Goal: Information Seeking & Learning: Learn about a topic

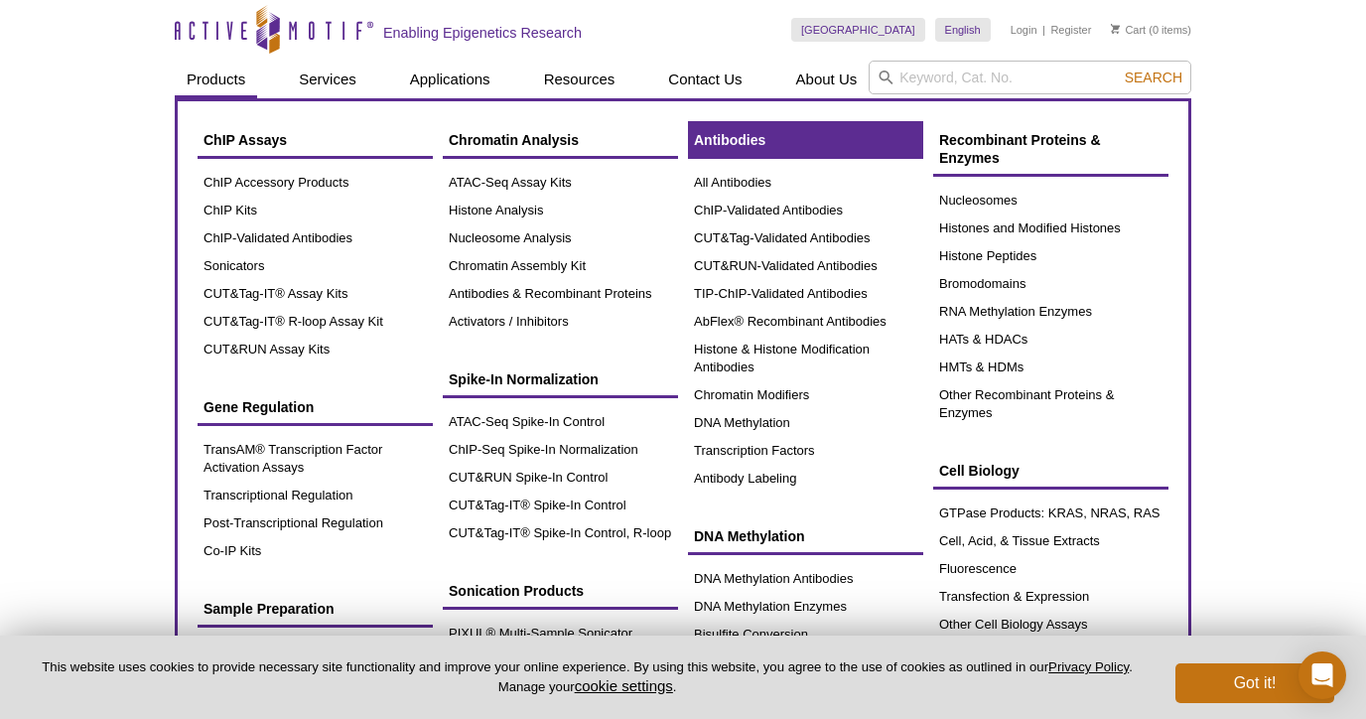
click at [731, 150] on link "Antibodies" at bounding box center [805, 140] width 235 height 38
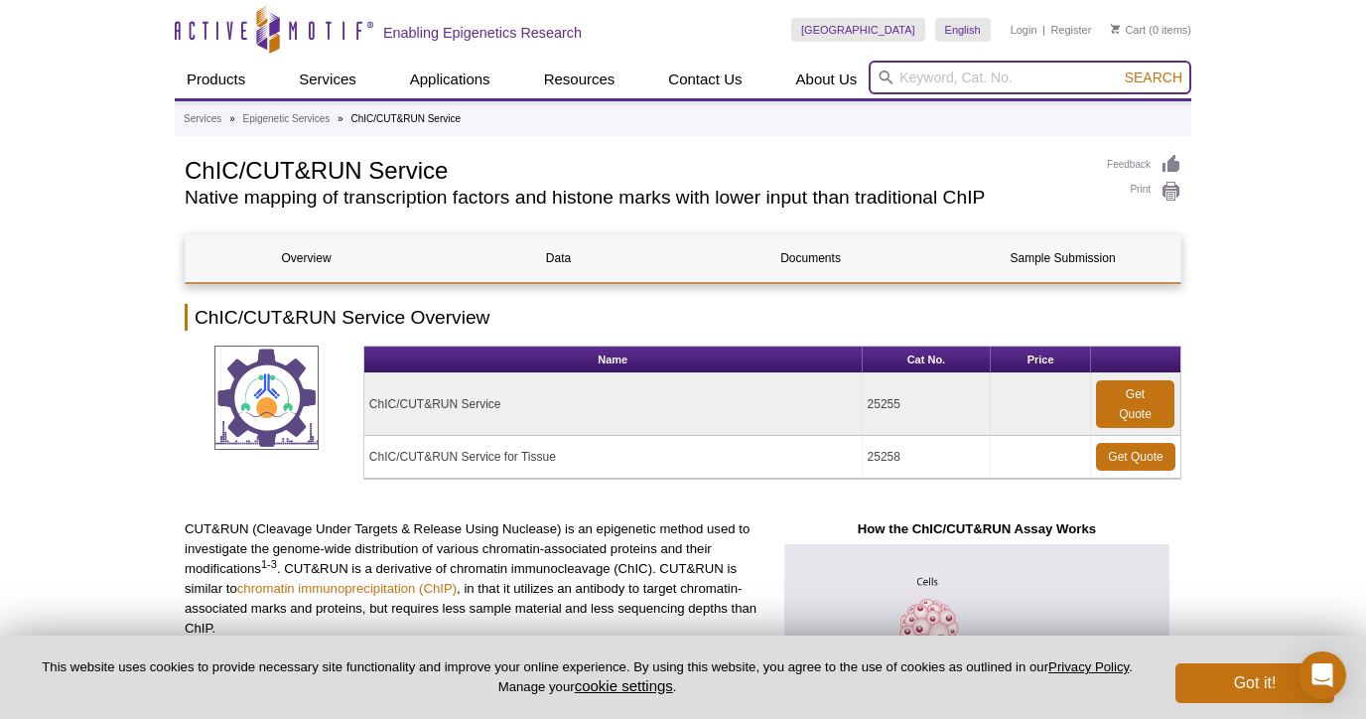
click at [971, 74] on input "search" at bounding box center [1030, 78] width 323 height 34
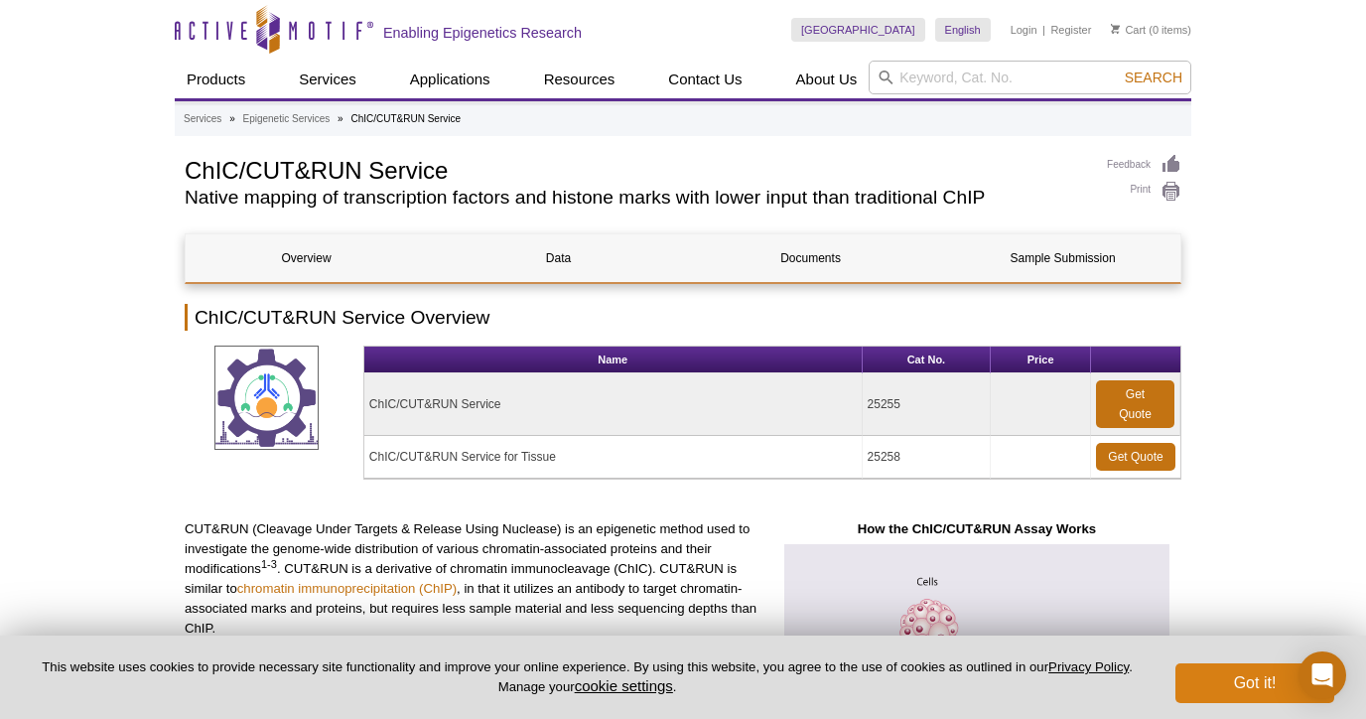
click at [1191, 698] on button "Got it!" at bounding box center [1255, 683] width 159 height 40
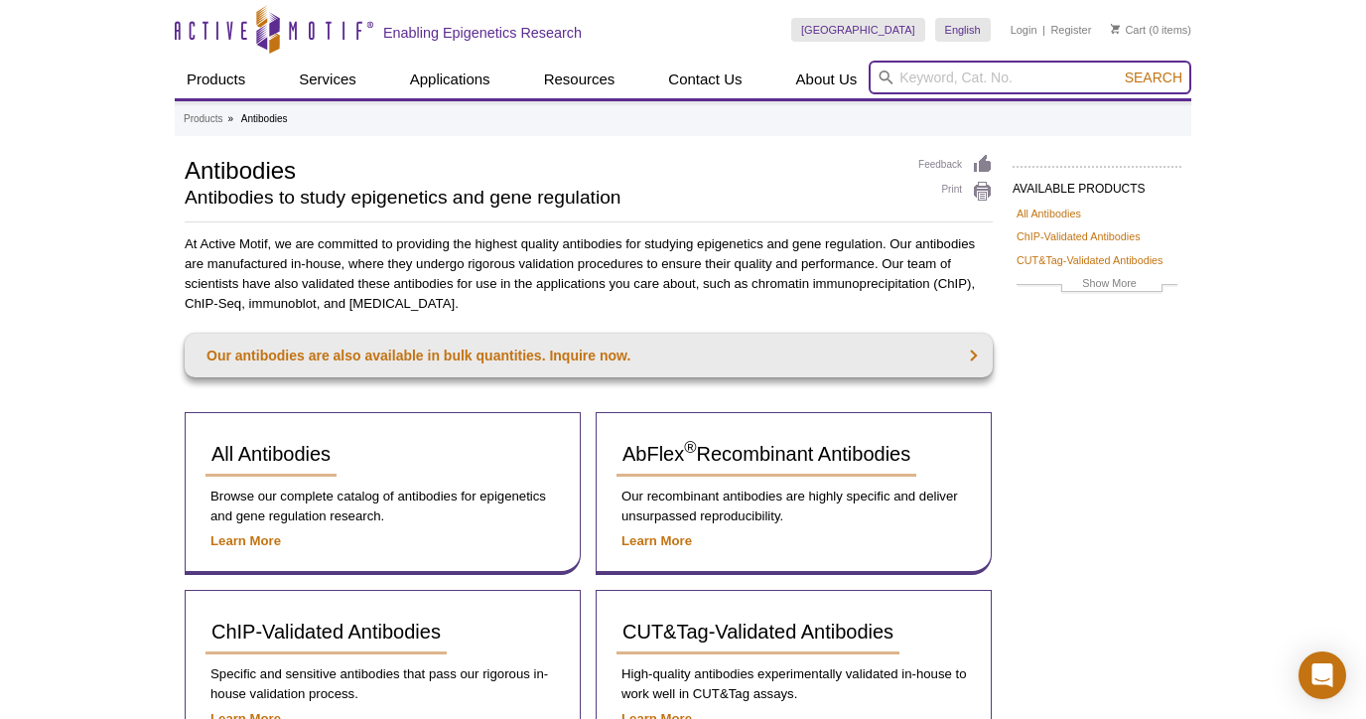
click at [940, 81] on input "search" at bounding box center [1030, 78] width 323 height 34
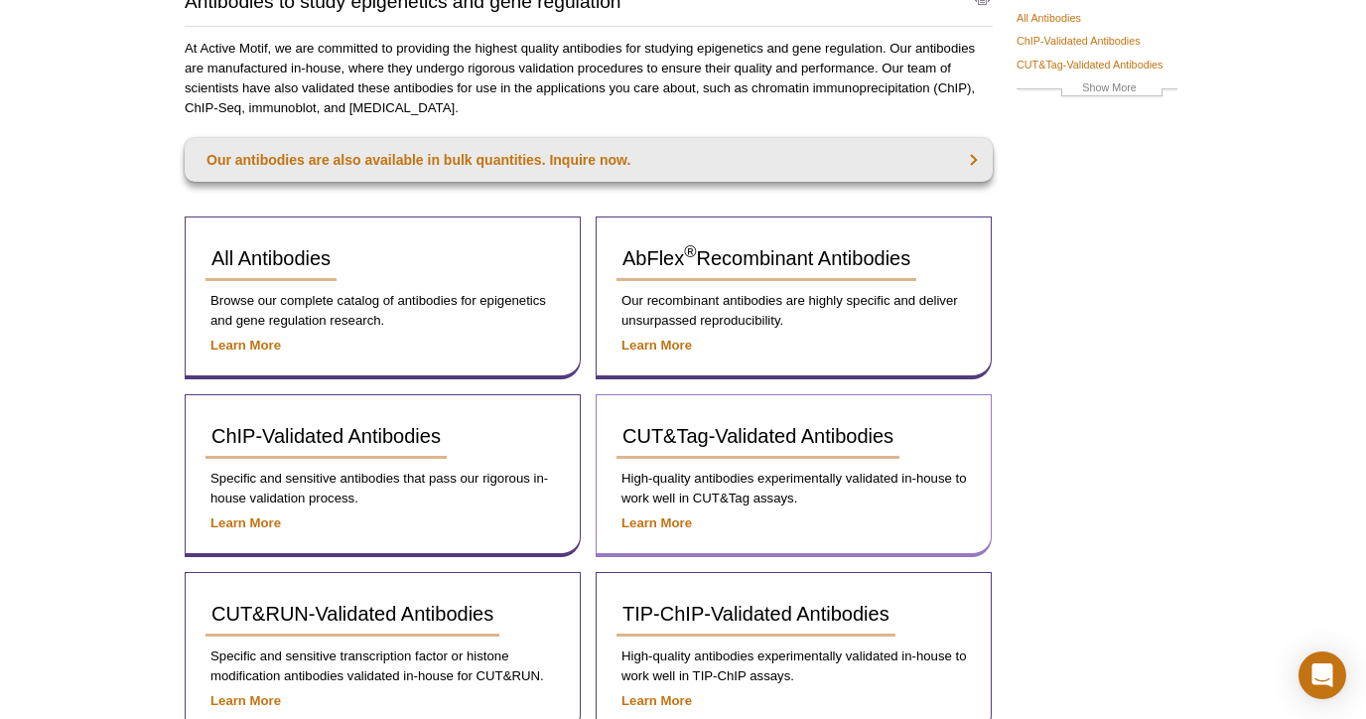
scroll to position [411, 0]
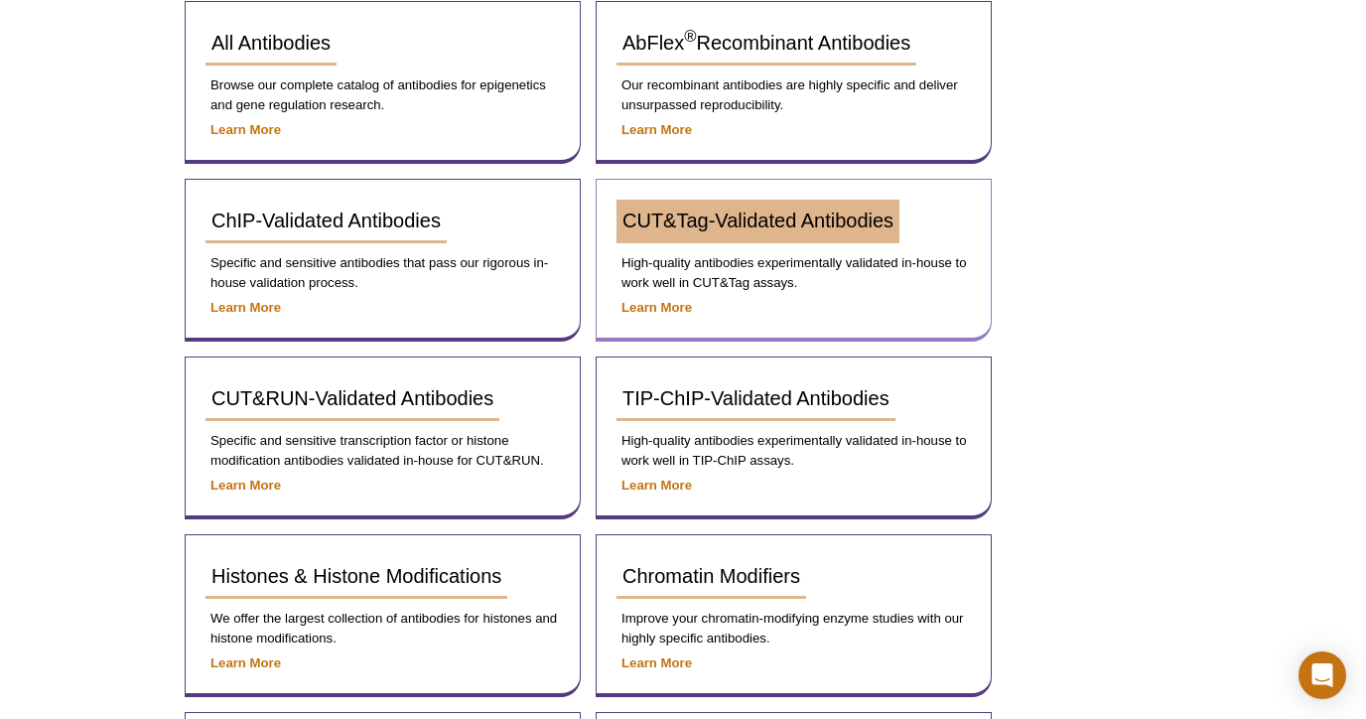
type input "e"
click at [805, 226] on span "CUT&Tag-Validated Antibodies" at bounding box center [758, 221] width 271 height 22
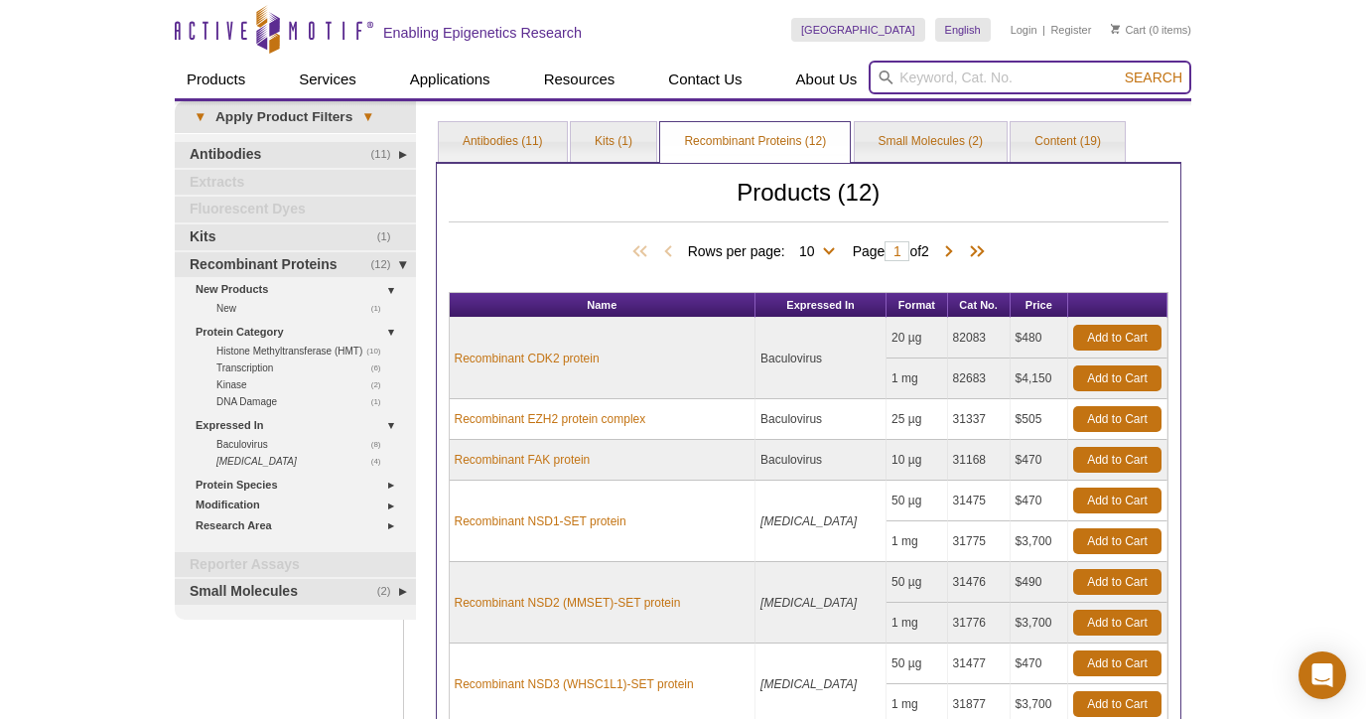
click at [947, 79] on input "search" at bounding box center [1030, 78] width 323 height 34
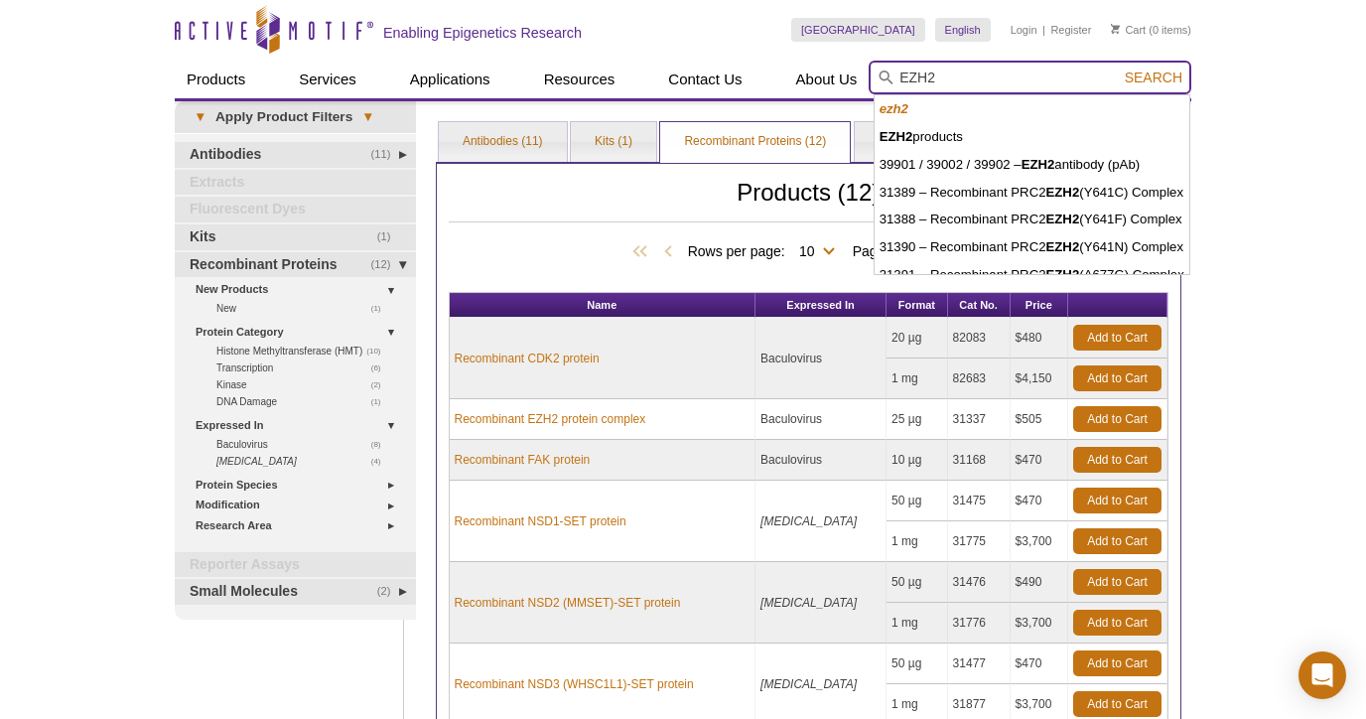
type input "EZH2"
click at [1155, 77] on button "Search" at bounding box center [1154, 78] width 70 height 18
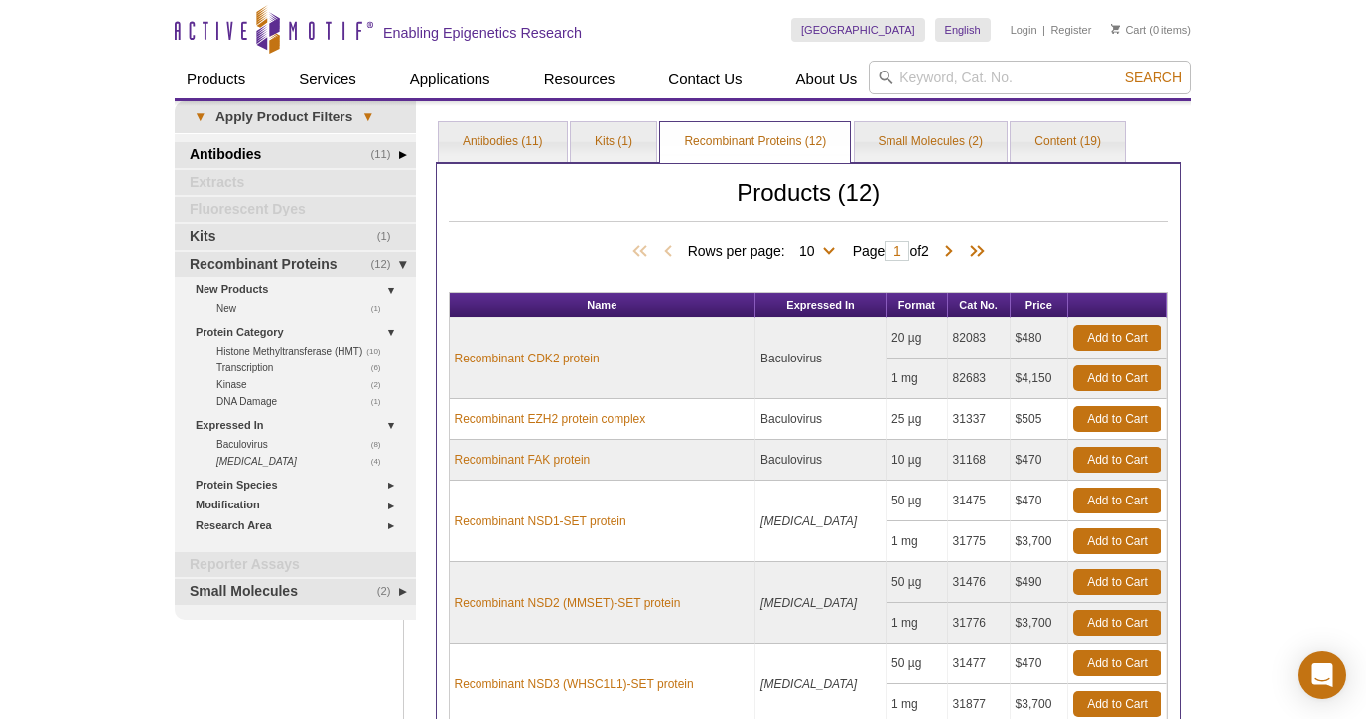
click at [271, 158] on link "(11) Antibodies" at bounding box center [295, 155] width 241 height 26
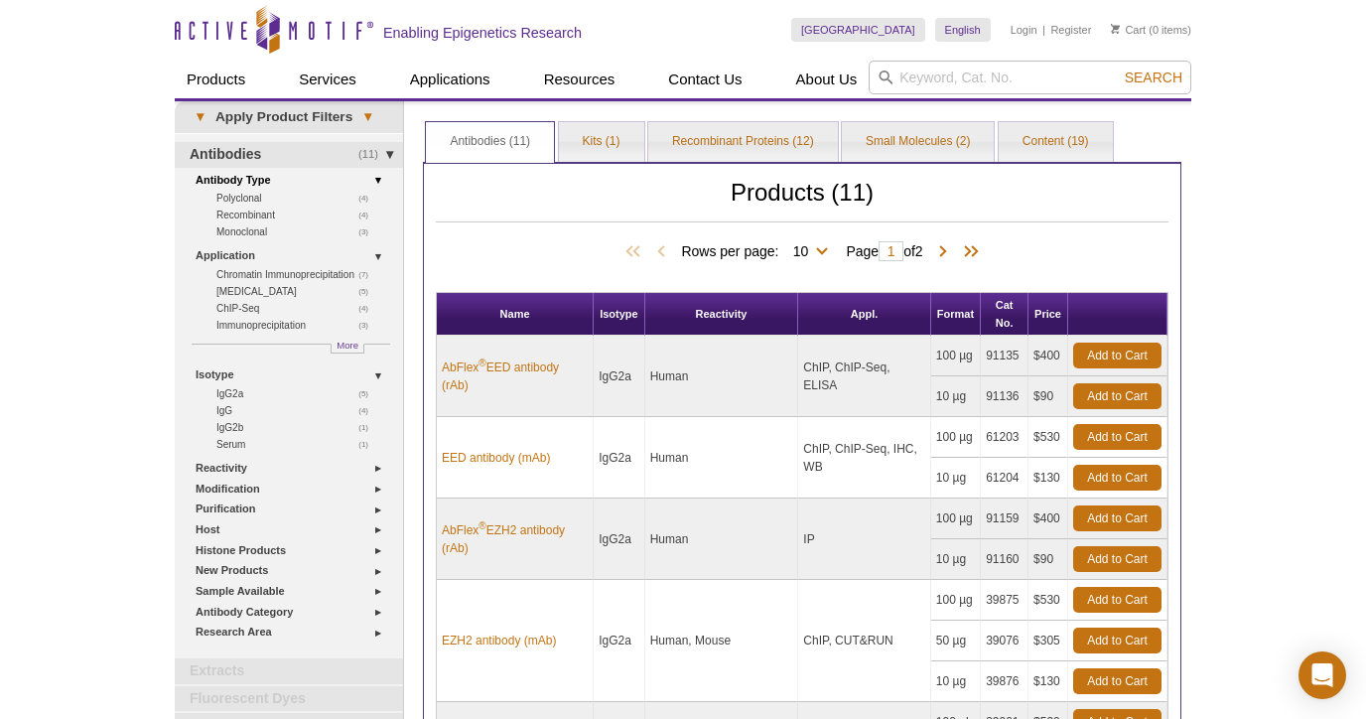
click at [238, 181] on link "Antibody Type" at bounding box center [294, 180] width 196 height 21
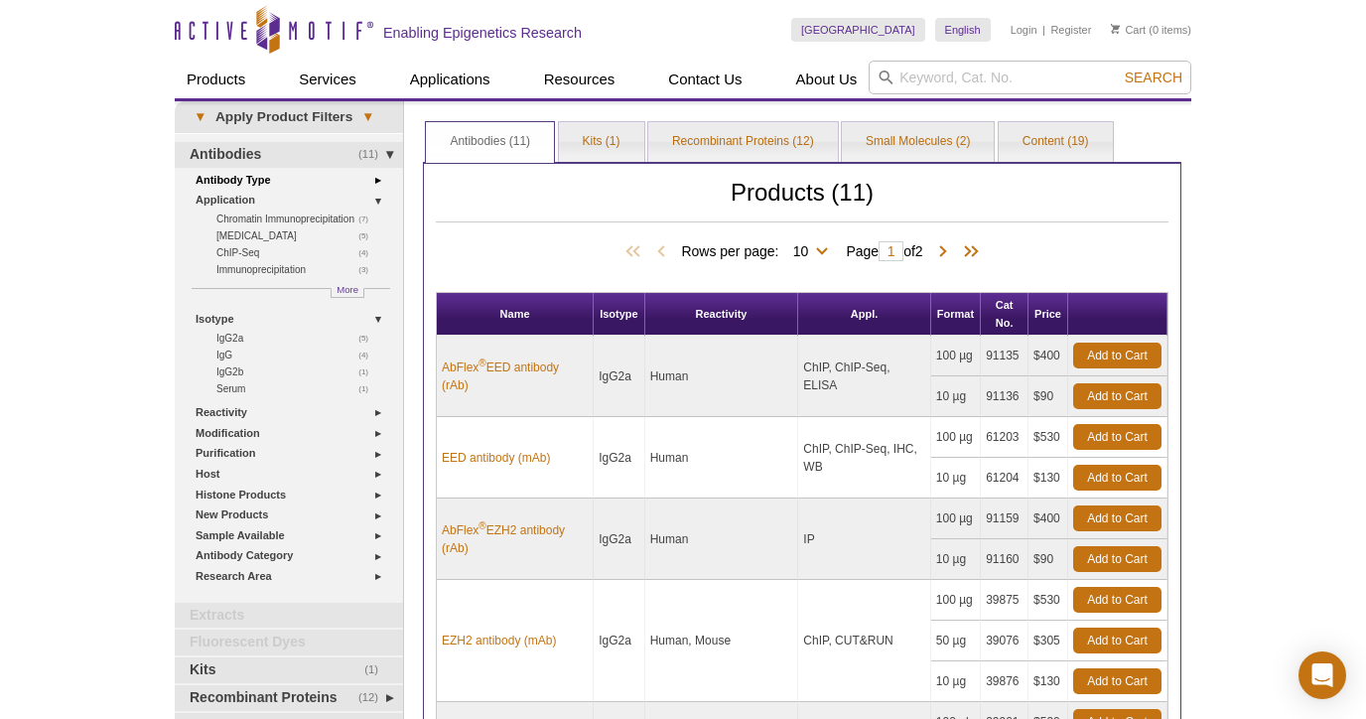
click at [238, 181] on link "Antibody Type" at bounding box center [294, 180] width 196 height 21
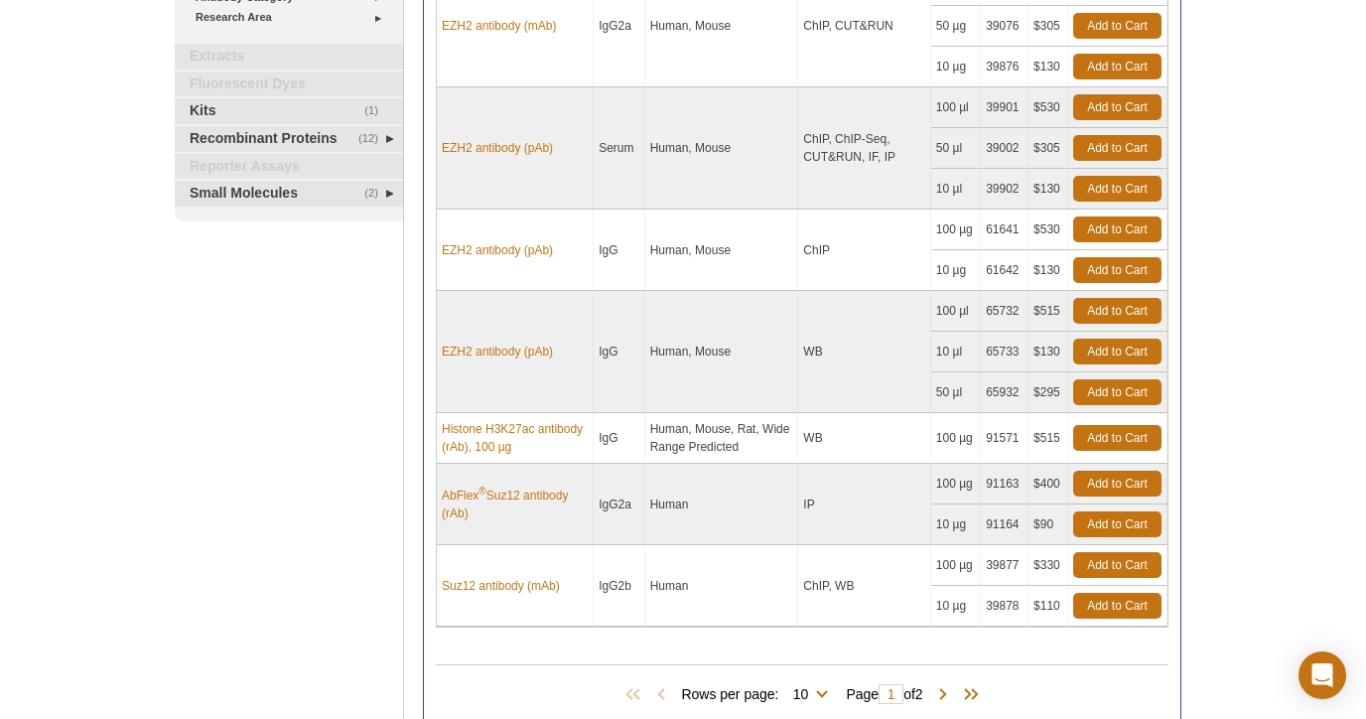
scroll to position [585, 0]
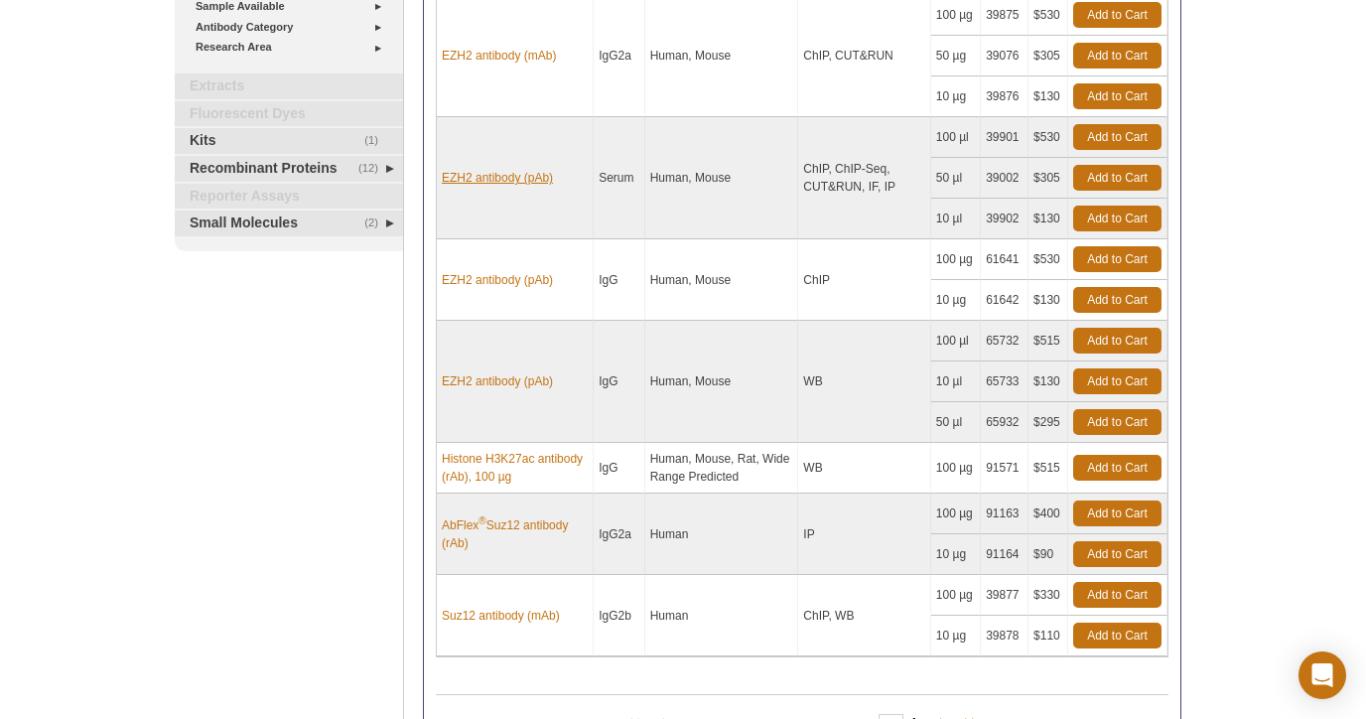
click at [505, 172] on link "EZH2 antibody (pAb)" at bounding box center [497, 178] width 111 height 18
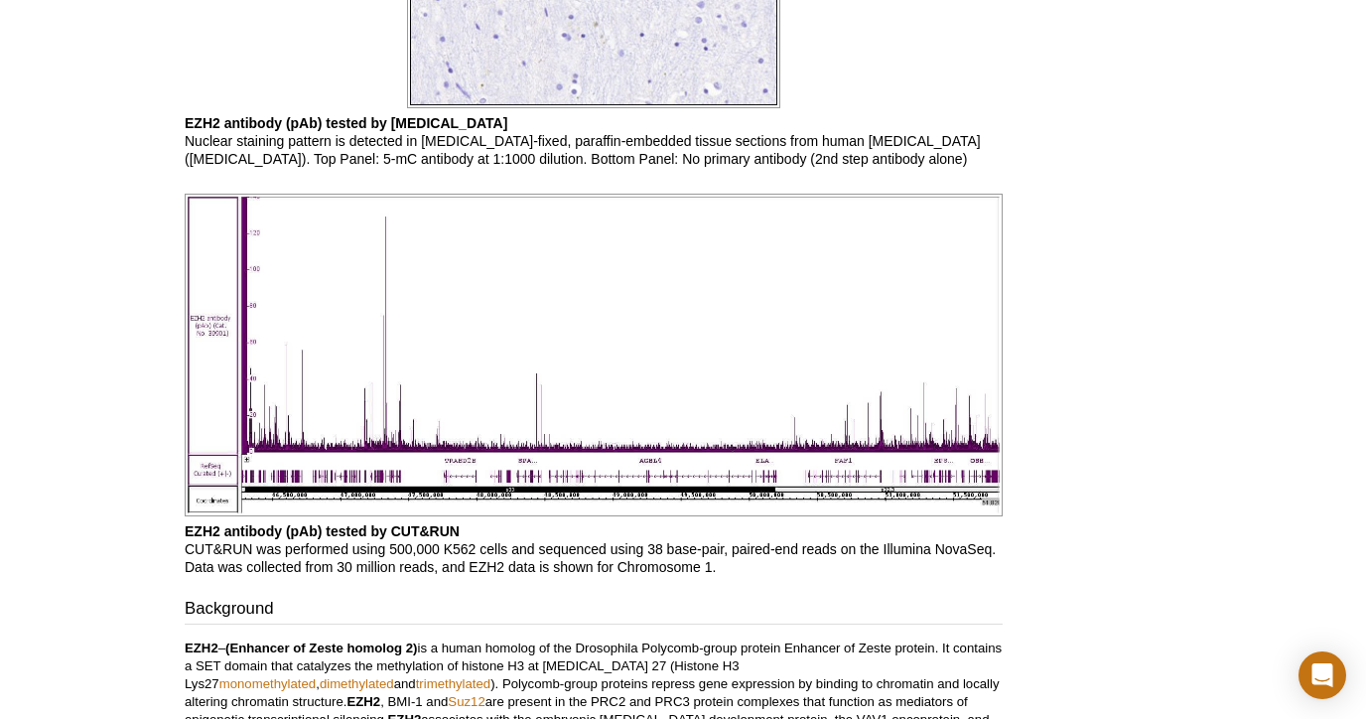
scroll to position [2900, 0]
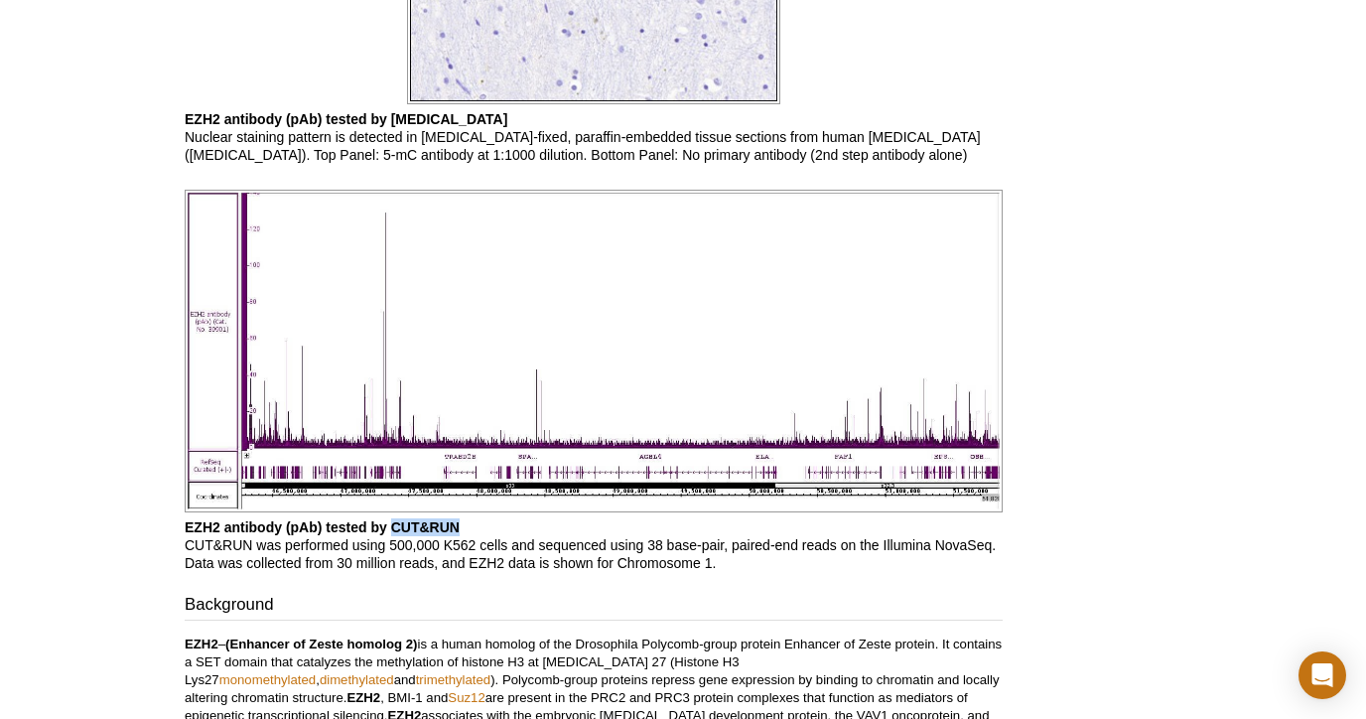
drag, startPoint x: 392, startPoint y: 525, endPoint x: 455, endPoint y: 524, distance: 62.6
click at [455, 524] on b "EZH2 antibody (pAb) tested by CUT&RUN" at bounding box center [322, 527] width 275 height 16
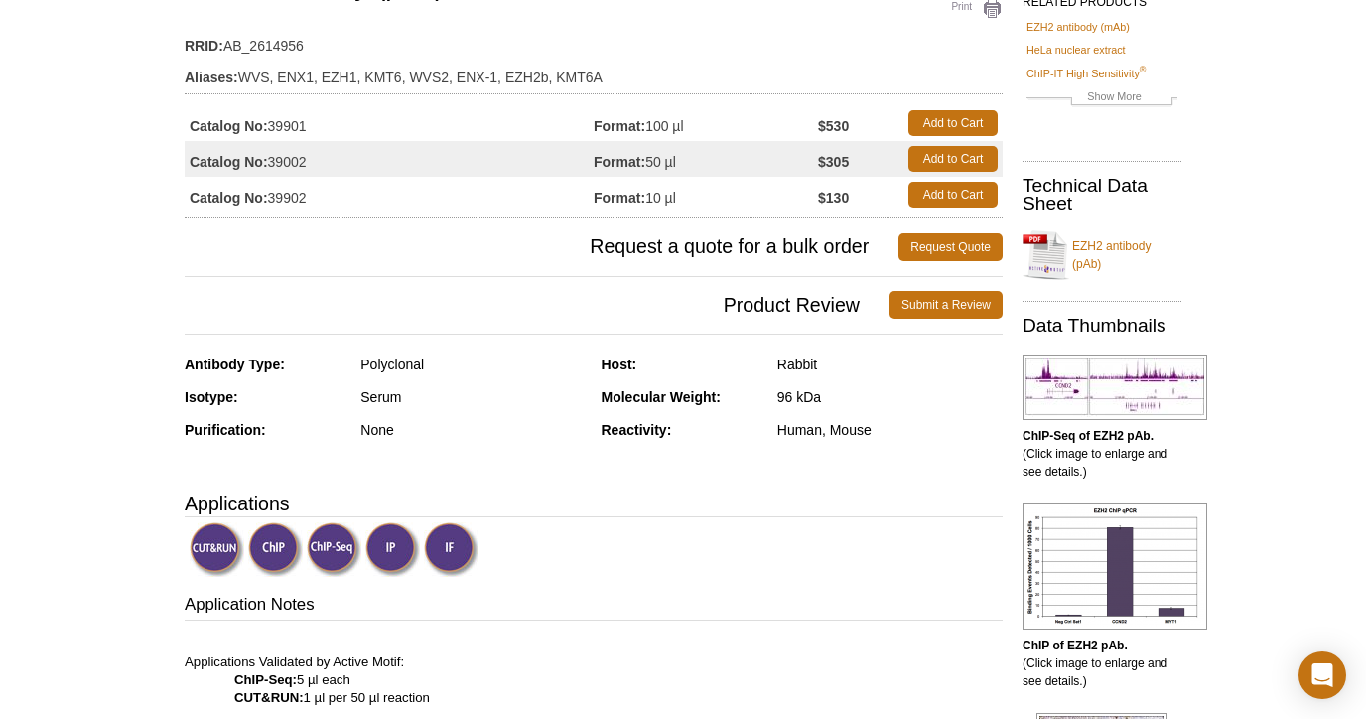
scroll to position [155, 0]
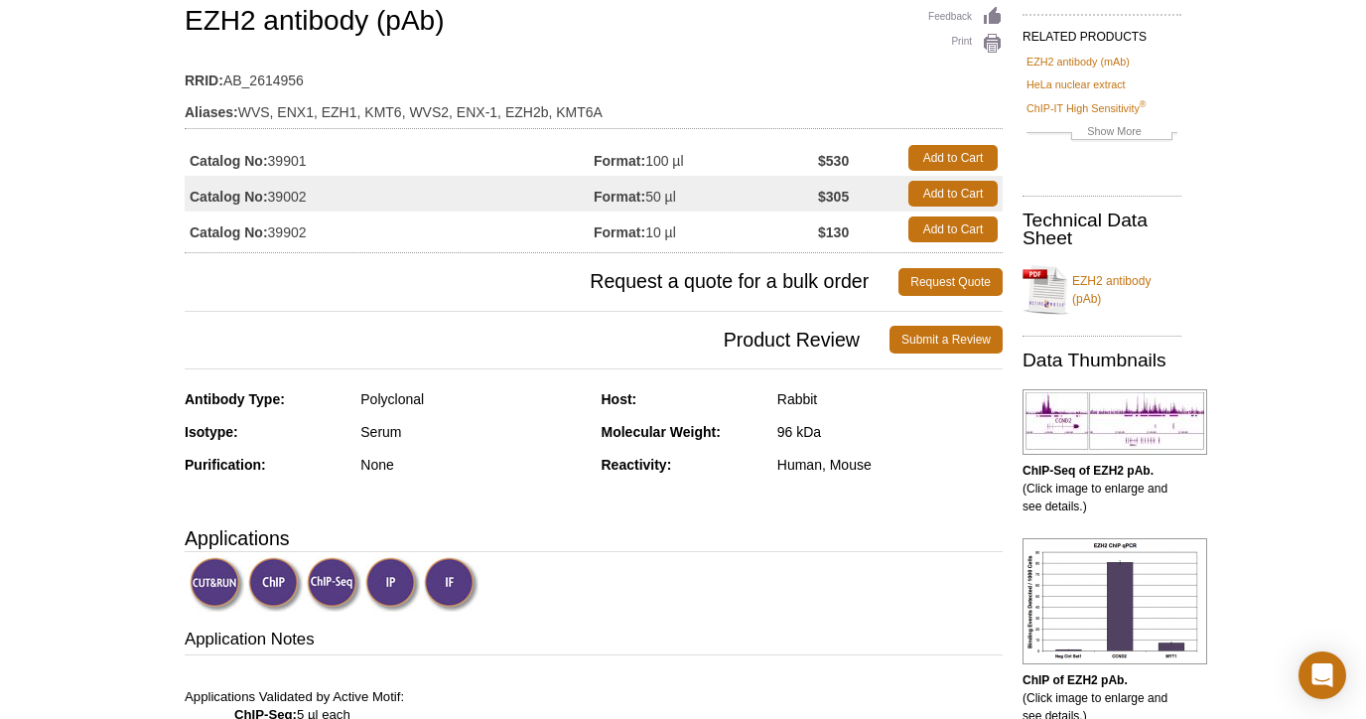
drag, startPoint x: 284, startPoint y: 232, endPoint x: 190, endPoint y: 221, distance: 95.0
click at [190, 221] on td "Catalog No: 39902" at bounding box center [389, 230] width 409 height 36
copy td "Catalog No: 39902"
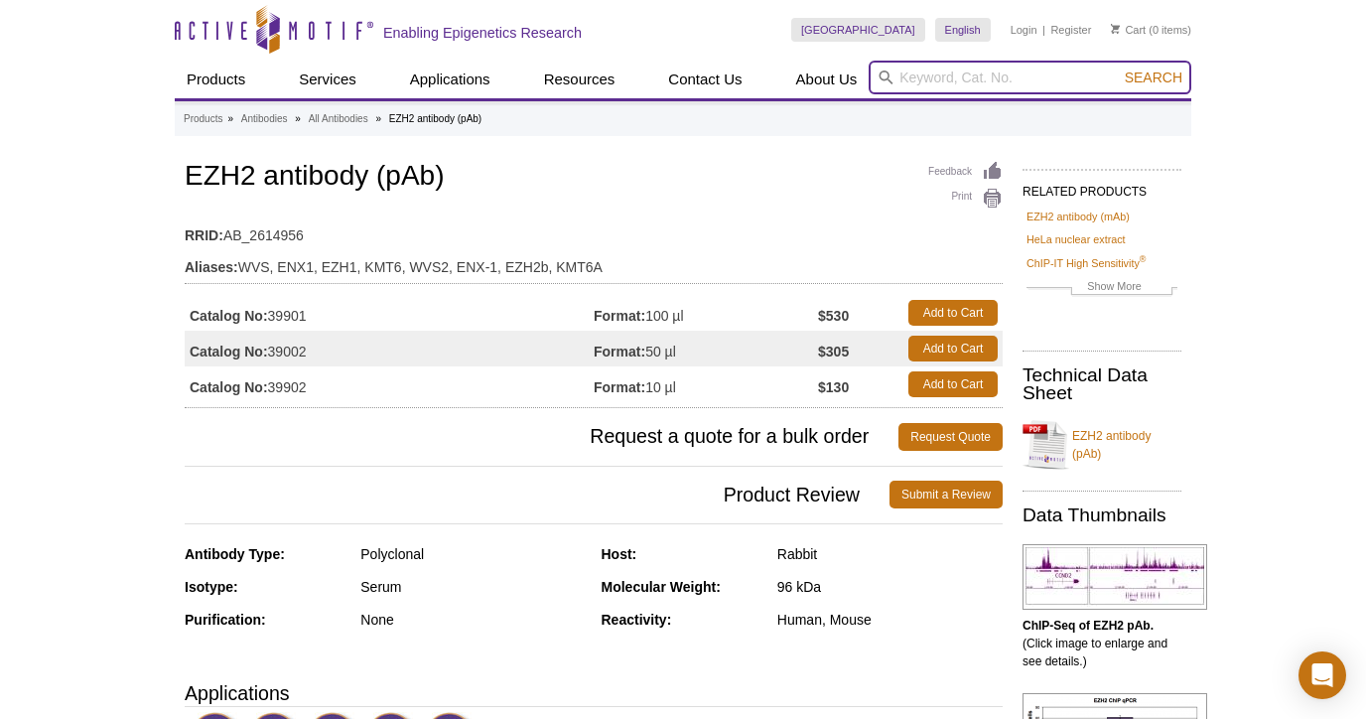
click at [1035, 74] on input "search" at bounding box center [1030, 78] width 323 height 34
paste input "Catalog No: 39902"
type input "Catalog No: 39902"
click at [1155, 77] on button "Search" at bounding box center [1154, 78] width 70 height 18
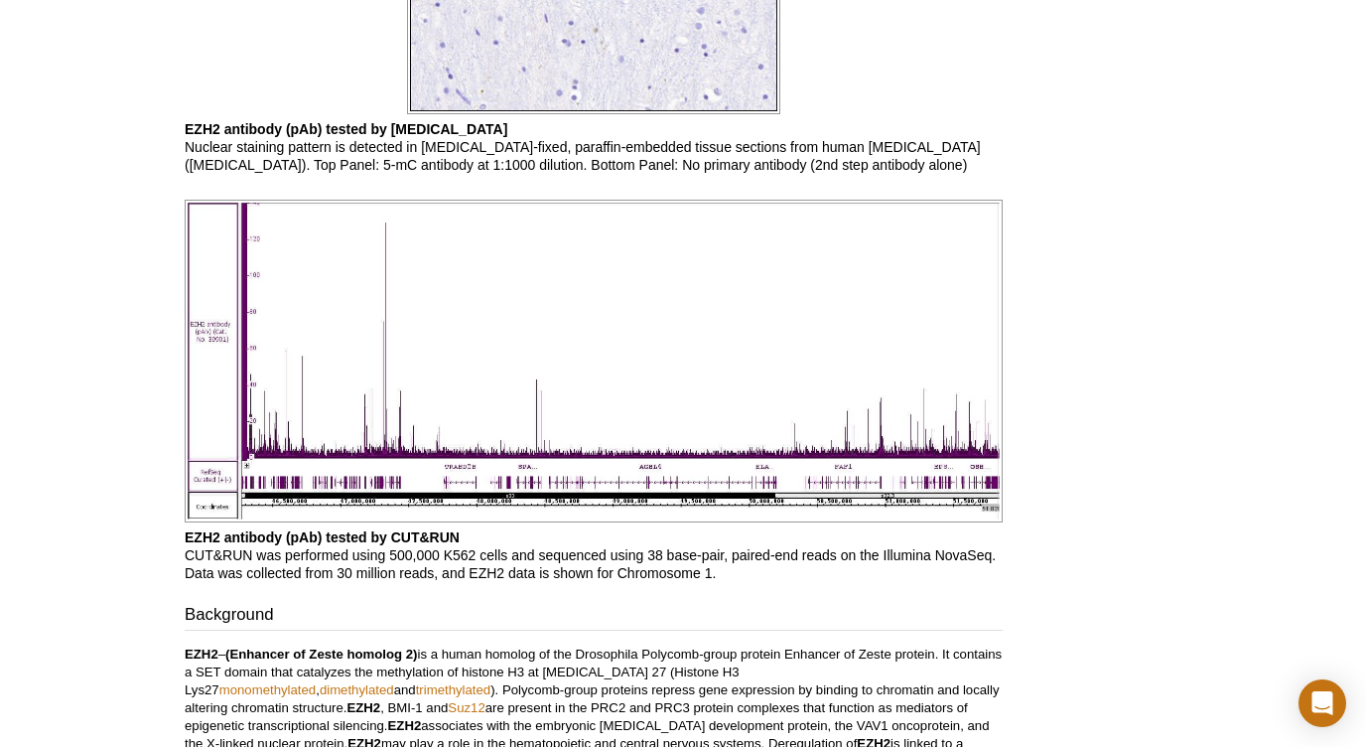
scroll to position [3064, 0]
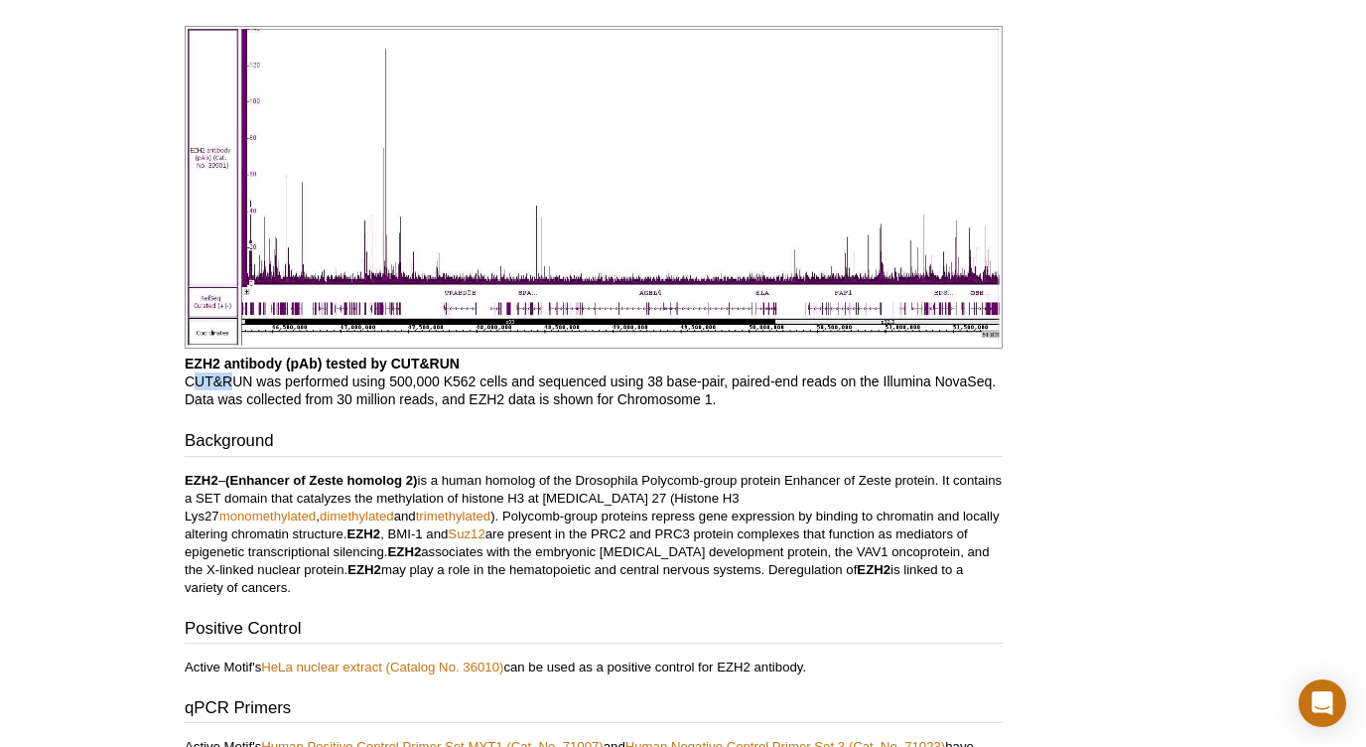
drag, startPoint x: 195, startPoint y: 377, endPoint x: 235, endPoint y: 380, distance: 40.8
click at [235, 380] on p "EZH2 antibody (pAb) tested by CUT&RUN CUT&RUN was performed using 500,000 K562 …" at bounding box center [594, 381] width 818 height 54
drag, startPoint x: 385, startPoint y: 381, endPoint x: 439, endPoint y: 379, distance: 53.7
click at [439, 380] on p "EZH2 antibody (pAb) tested by CUT&RUN CUT&RUN was performed using 500,000 K562 …" at bounding box center [594, 381] width 818 height 54
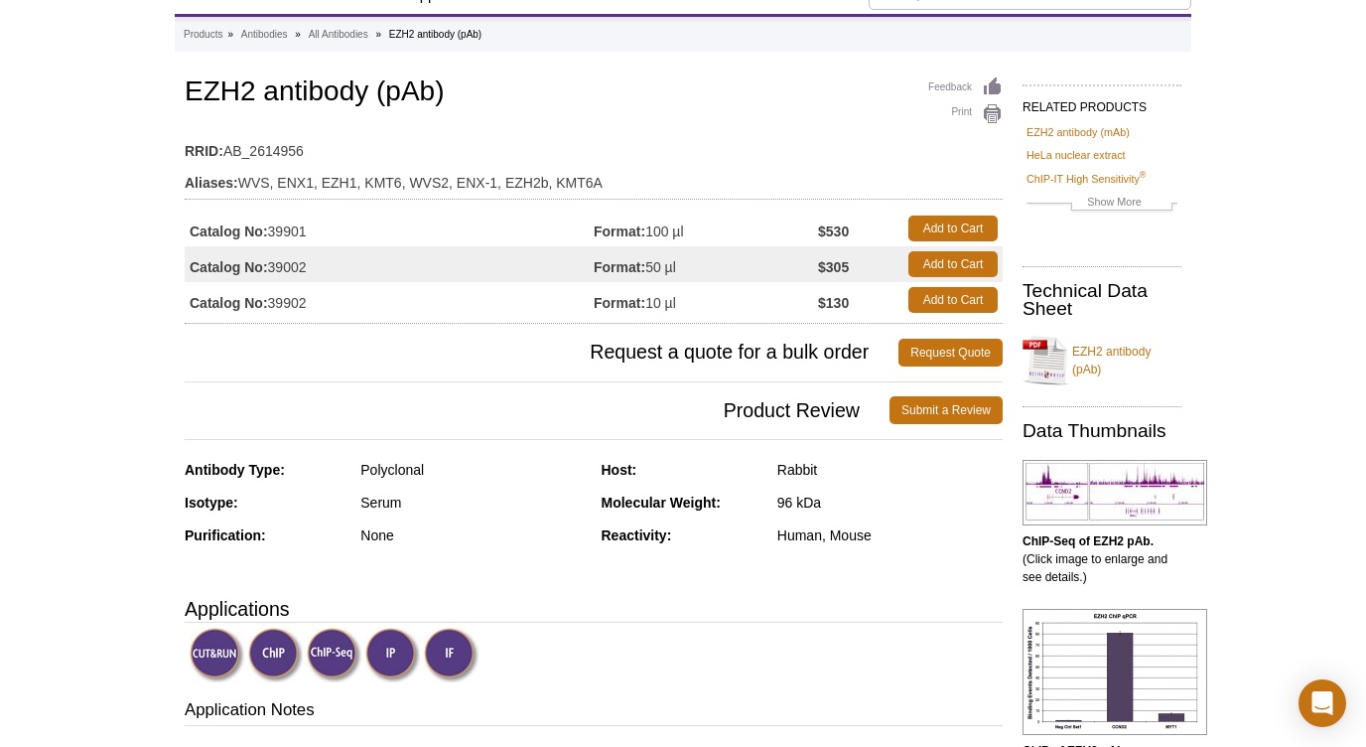
scroll to position [0, 0]
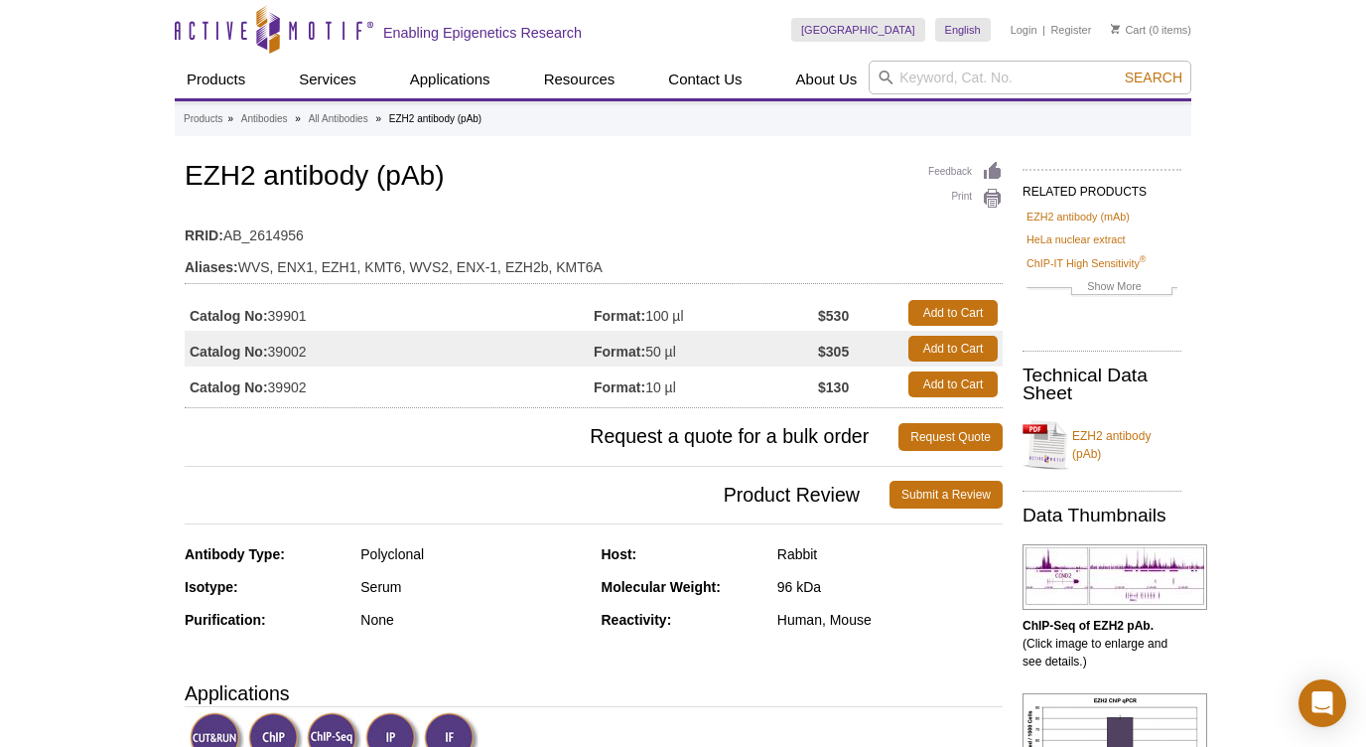
click at [684, 241] on td "RRID: AB_2614956" at bounding box center [594, 230] width 818 height 32
drag, startPoint x: 184, startPoint y: 179, endPoint x: 441, endPoint y: 181, distance: 257.2
click at [467, 182] on h1 "EZH2 antibody (pAb)" at bounding box center [594, 178] width 818 height 34
drag, startPoint x: 458, startPoint y: 185, endPoint x: 186, endPoint y: 180, distance: 272.1
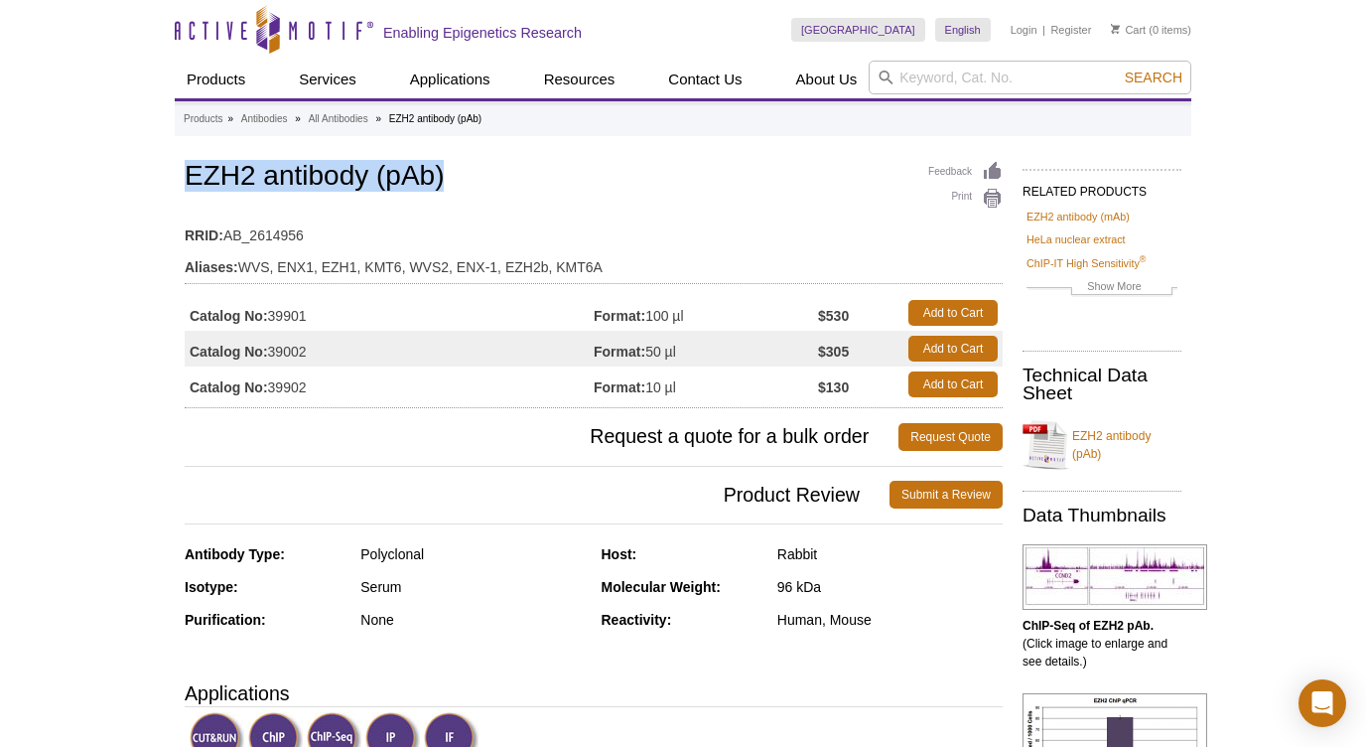
click at [186, 180] on h1 "EZH2 antibody (pAb)" at bounding box center [594, 178] width 818 height 34
copy h1 "EZH2 antibody (pAb)"
drag, startPoint x: 592, startPoint y: 386, endPoint x: 667, endPoint y: 385, distance: 75.5
click at [667, 385] on tr "Catalog No: 39902 Format: 10 µl $130 Add to Cart" at bounding box center [594, 384] width 818 height 36
click at [706, 389] on td "Format: 10 µl" at bounding box center [706, 384] width 224 height 36
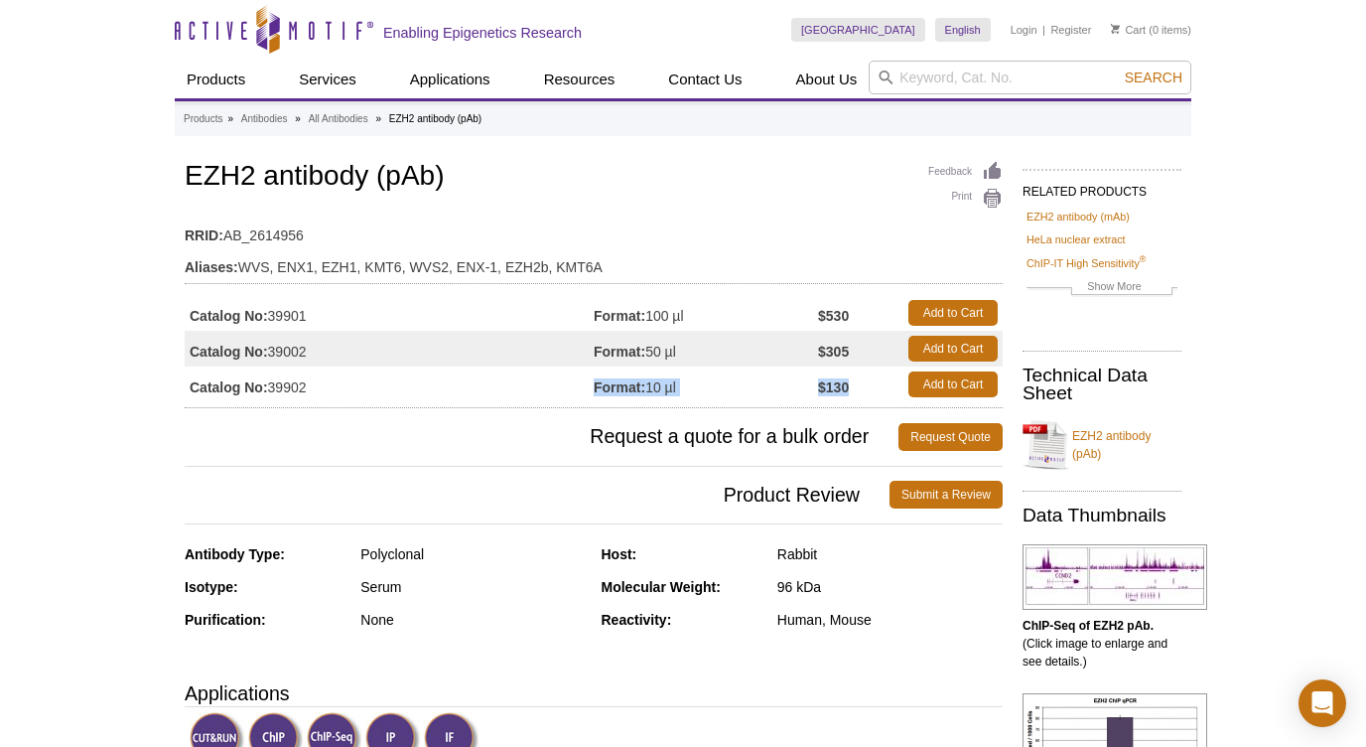
drag, startPoint x: 596, startPoint y: 389, endPoint x: 856, endPoint y: 386, distance: 260.2
click at [856, 386] on tr "Catalog No: 39902 Format: 10 µl $130 Add to Cart" at bounding box center [594, 384] width 818 height 36
copy tr "Format: 10 µl $130"
